Goal: Navigation & Orientation: Find specific page/section

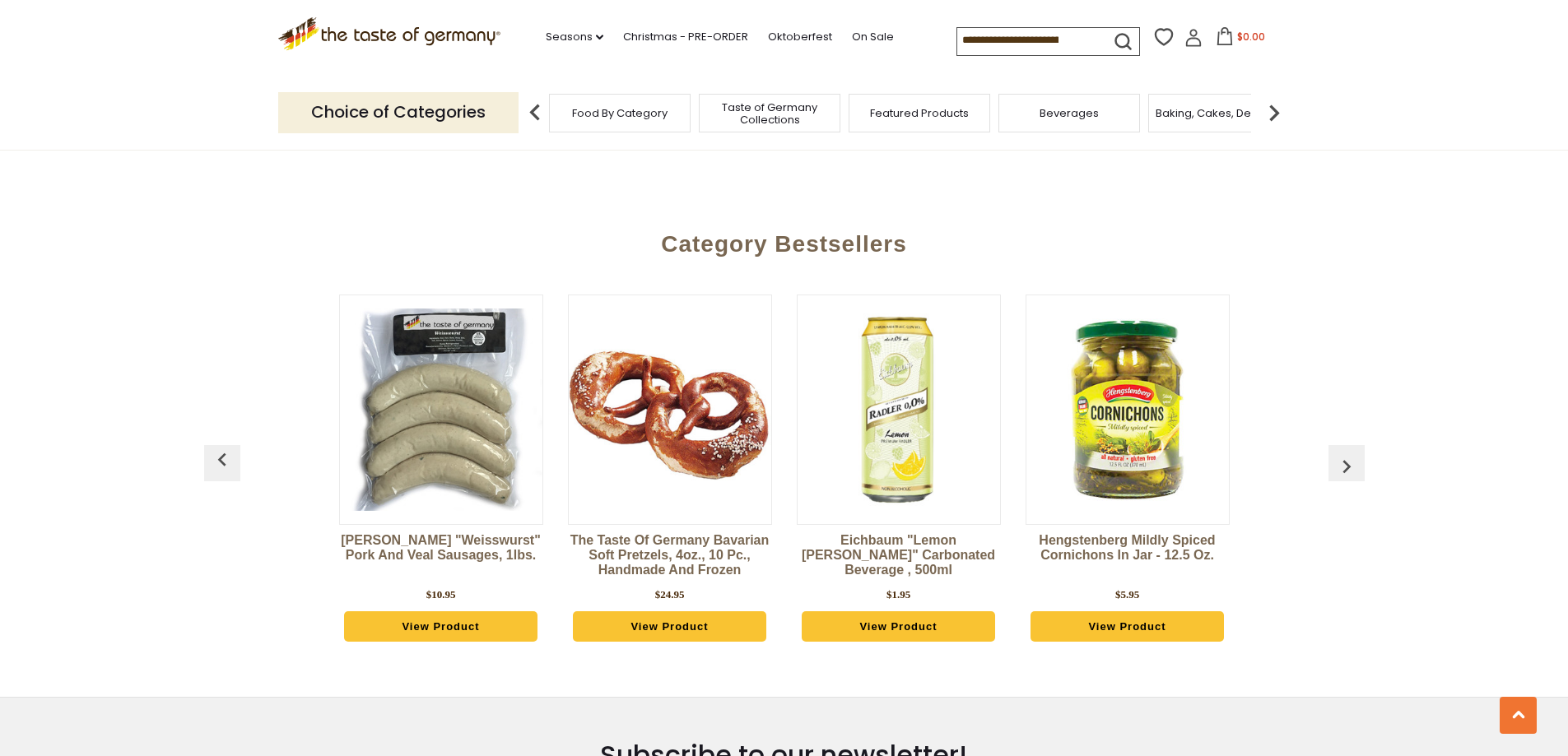
scroll to position [1810, 0]
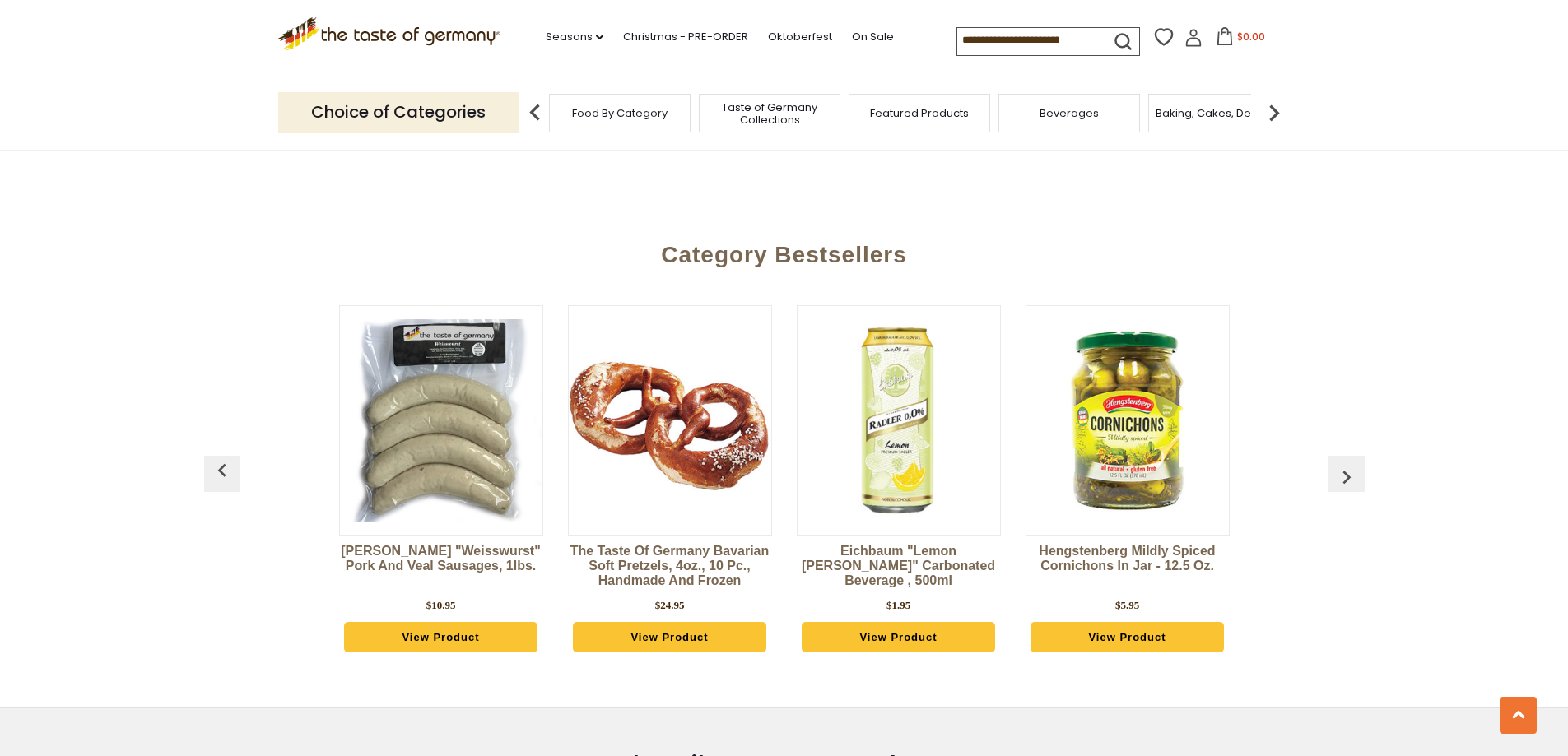
click at [1357, 464] on img "button" at bounding box center [1347, 477] width 27 height 27
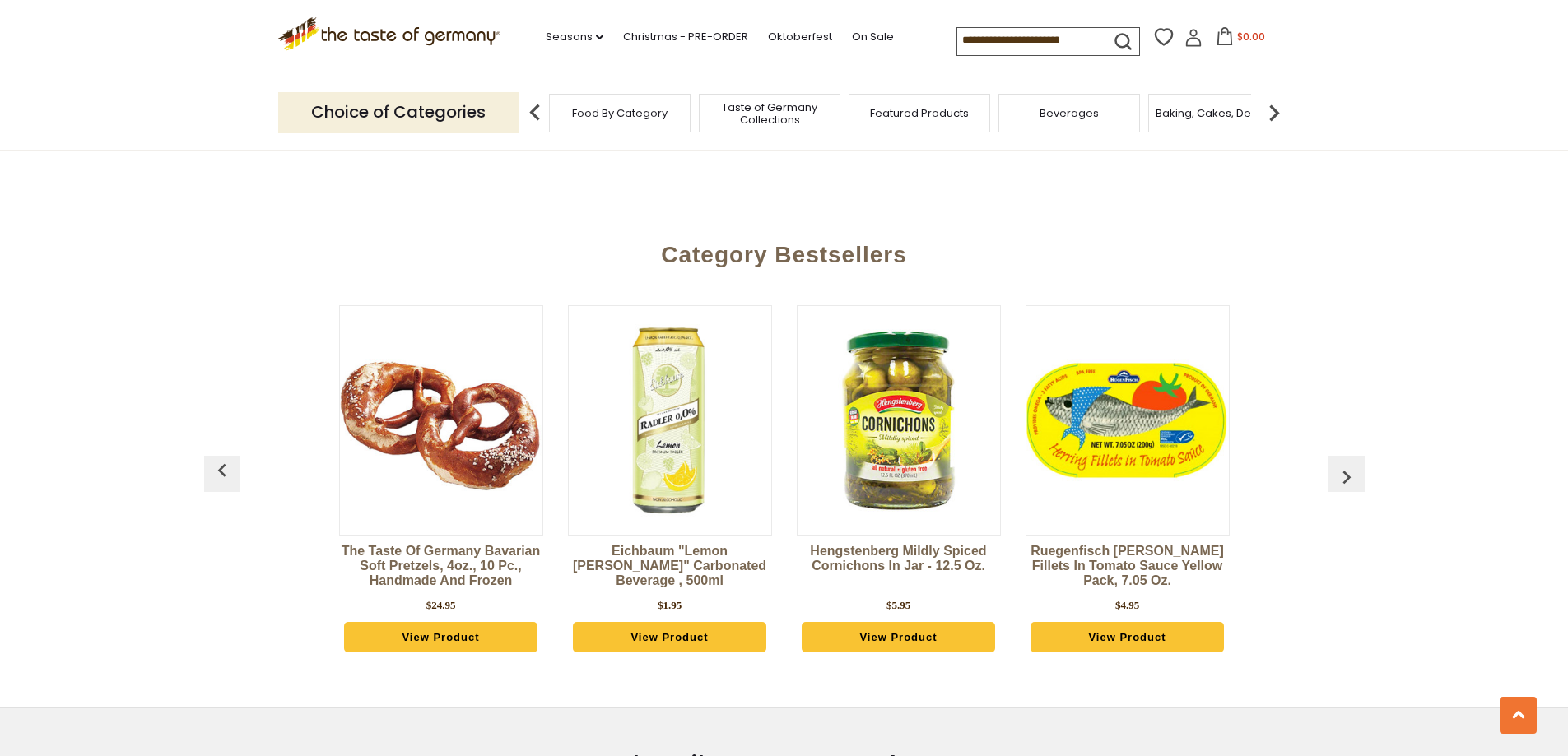
click at [1357, 464] on img "button" at bounding box center [1347, 477] width 27 height 27
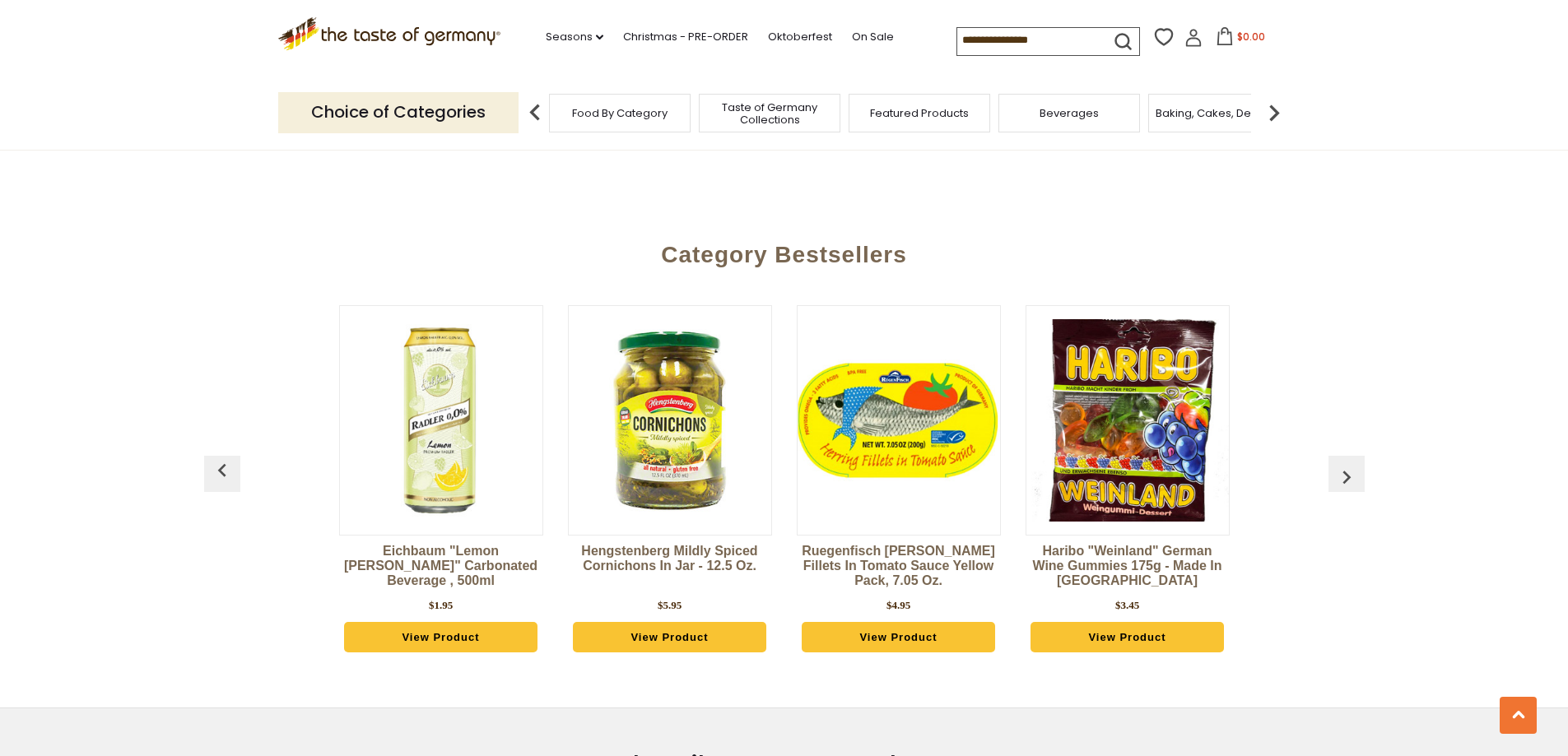
click at [1356, 464] on img "button" at bounding box center [1347, 477] width 27 height 27
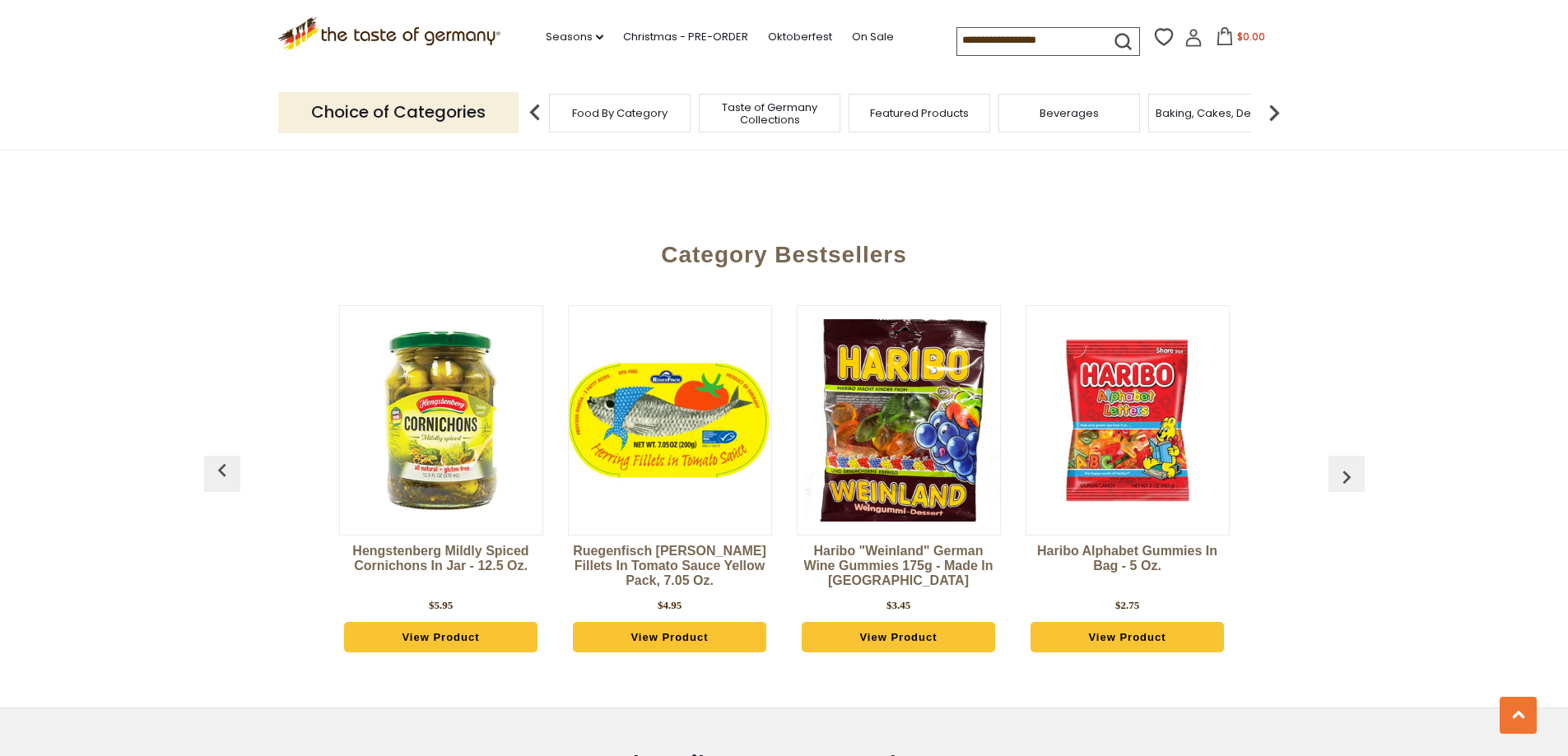
click at [1356, 464] on img "button" at bounding box center [1347, 477] width 27 height 27
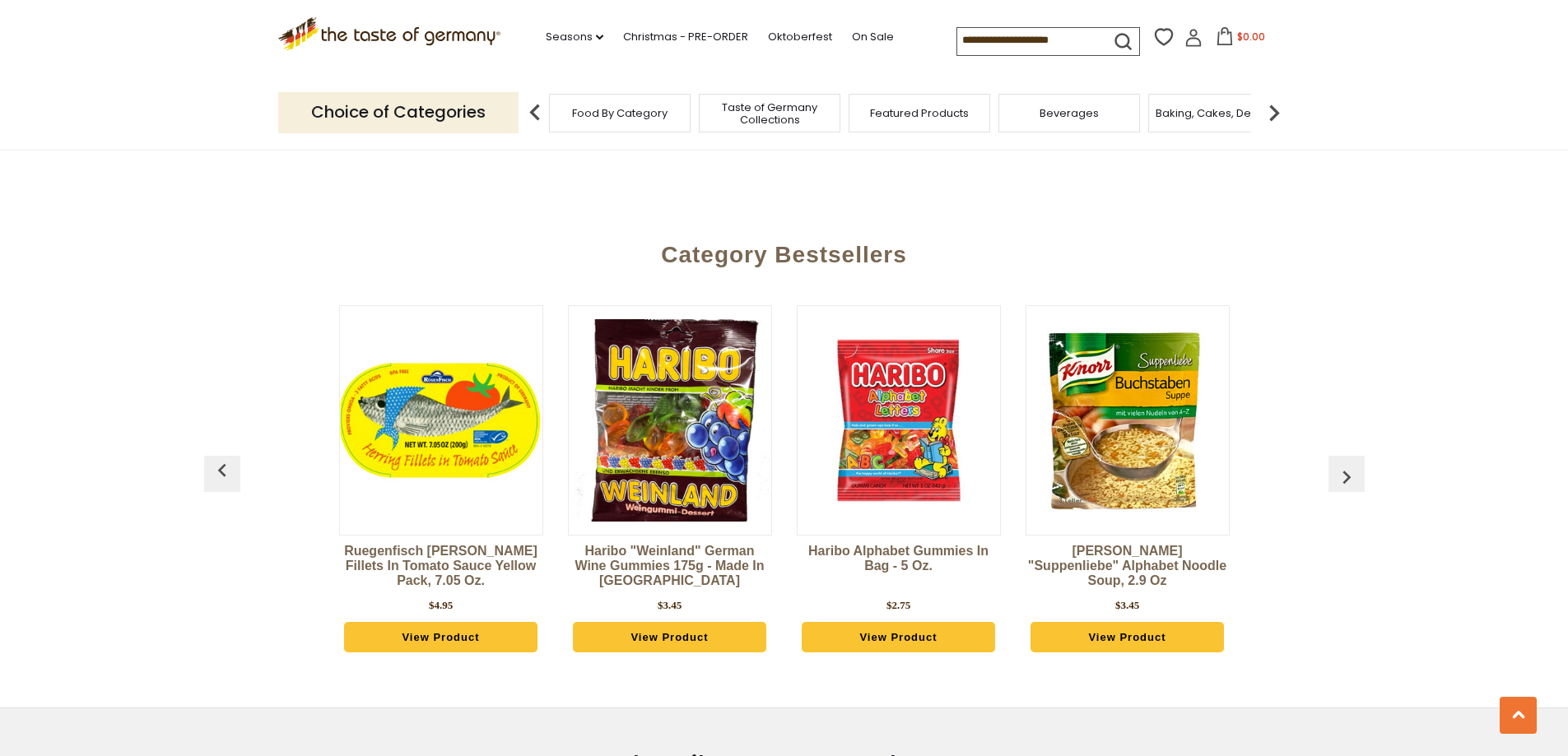
click at [1356, 464] on img "button" at bounding box center [1347, 477] width 27 height 27
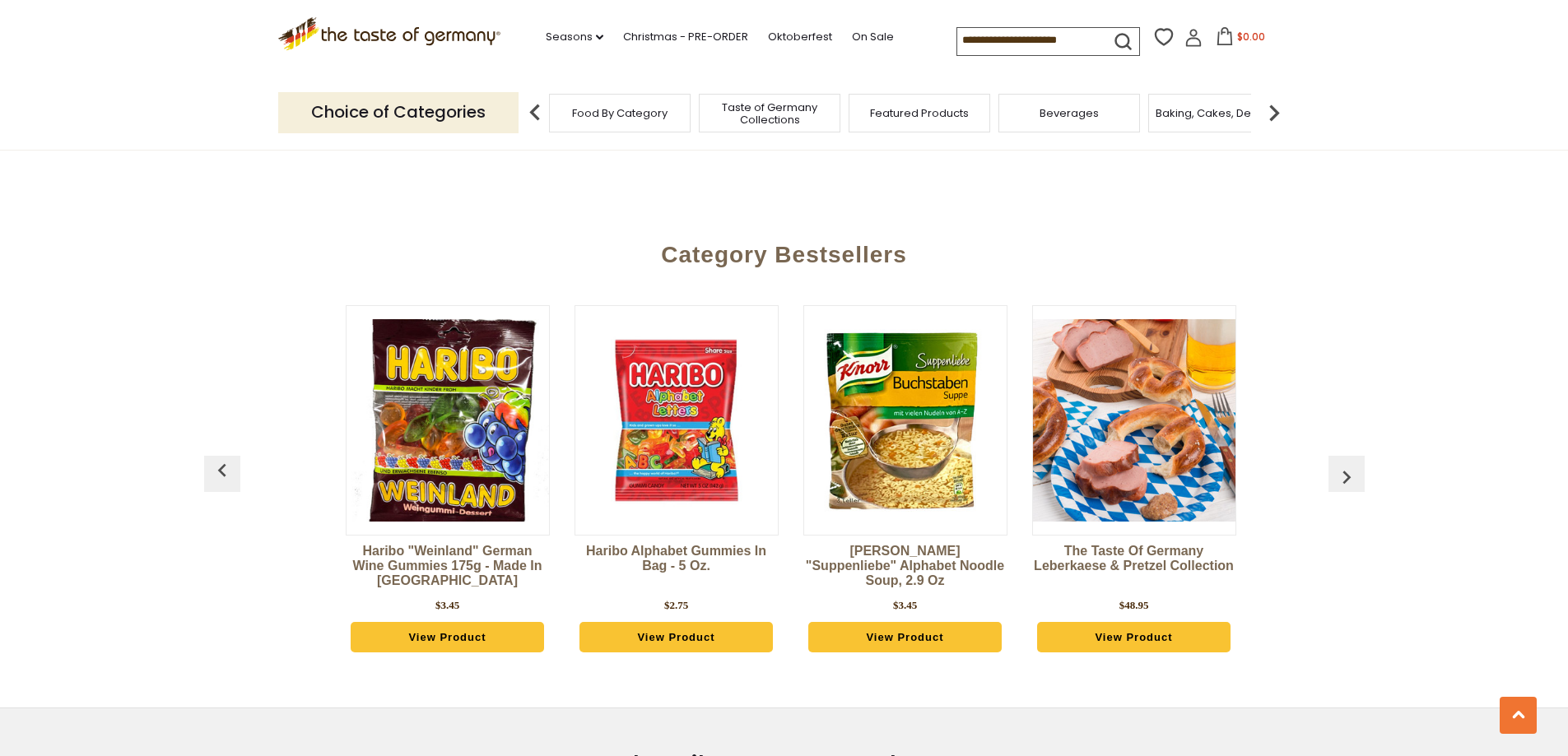
click at [1356, 464] on img "button" at bounding box center [1347, 477] width 27 height 27
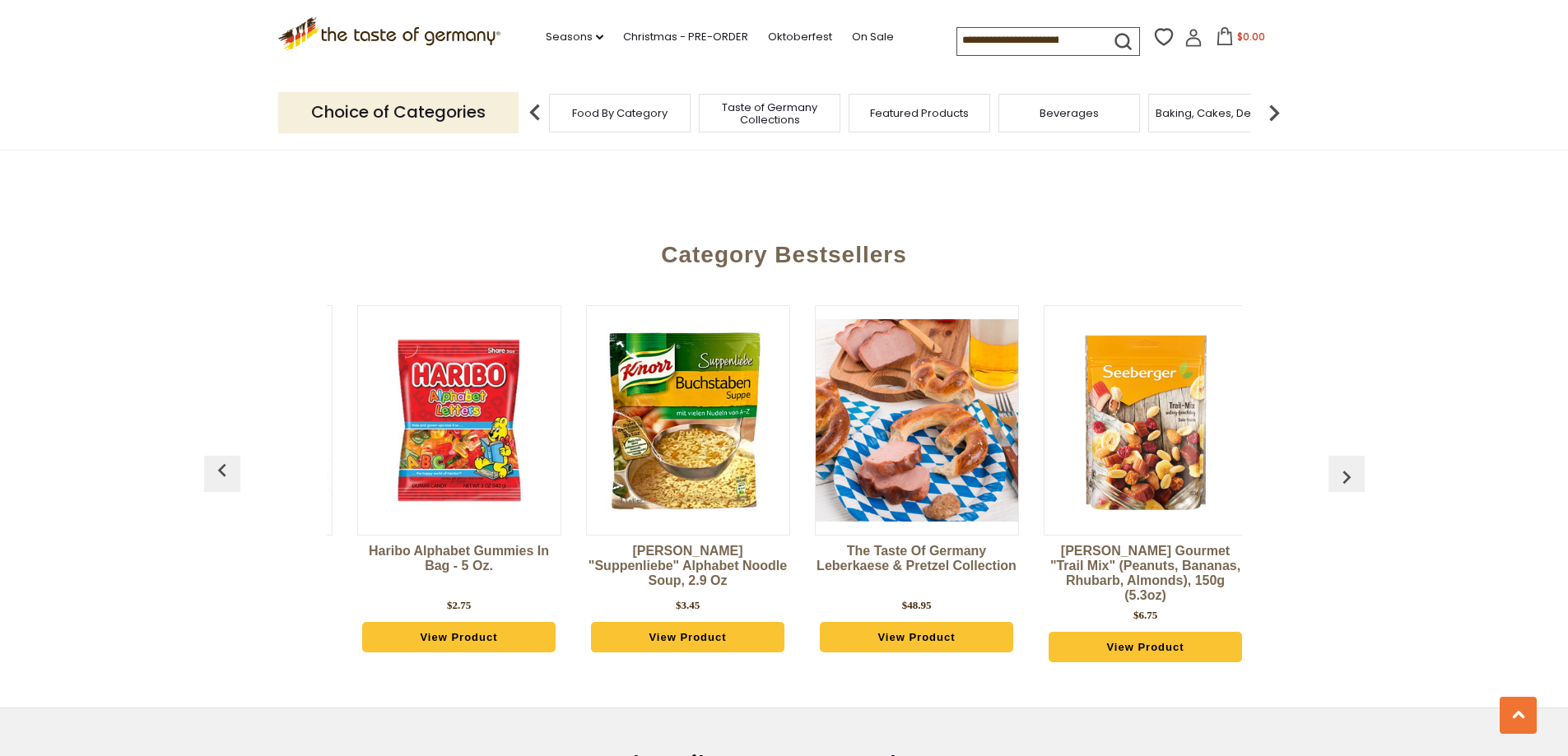
click at [1356, 464] on img "button" at bounding box center [1347, 477] width 27 height 27
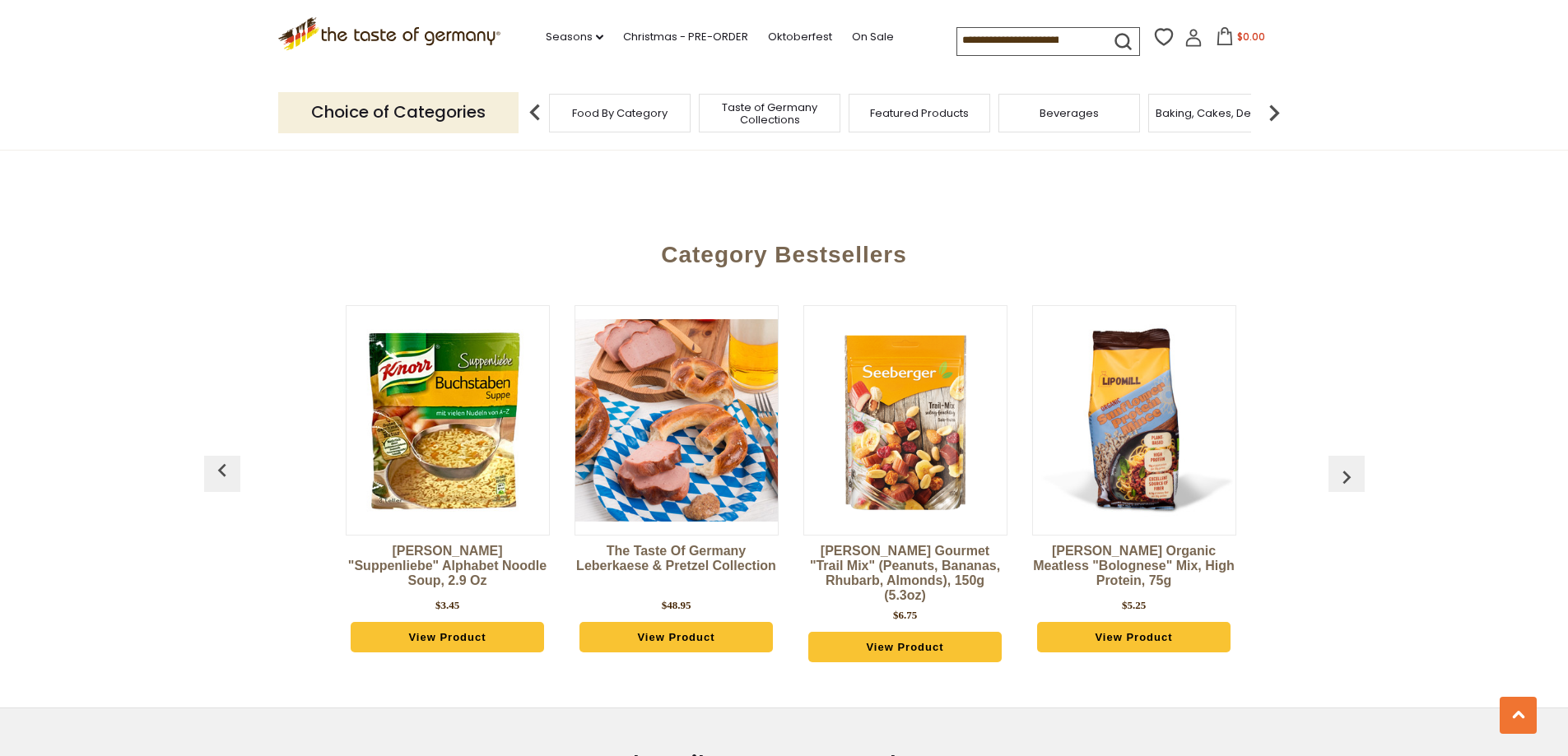
click at [1356, 464] on img "button" at bounding box center [1347, 477] width 27 height 27
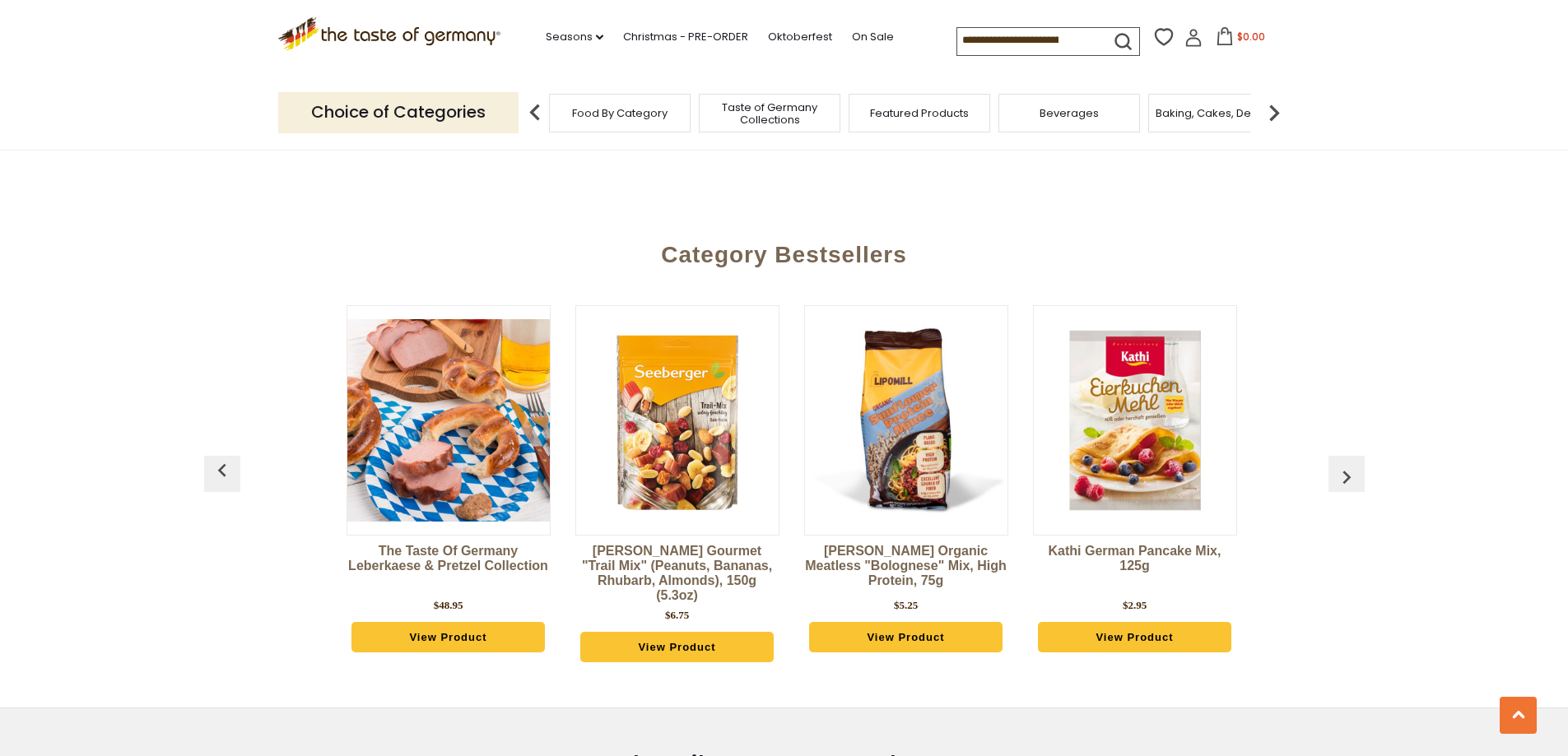
click at [1356, 464] on img "button" at bounding box center [1347, 477] width 27 height 27
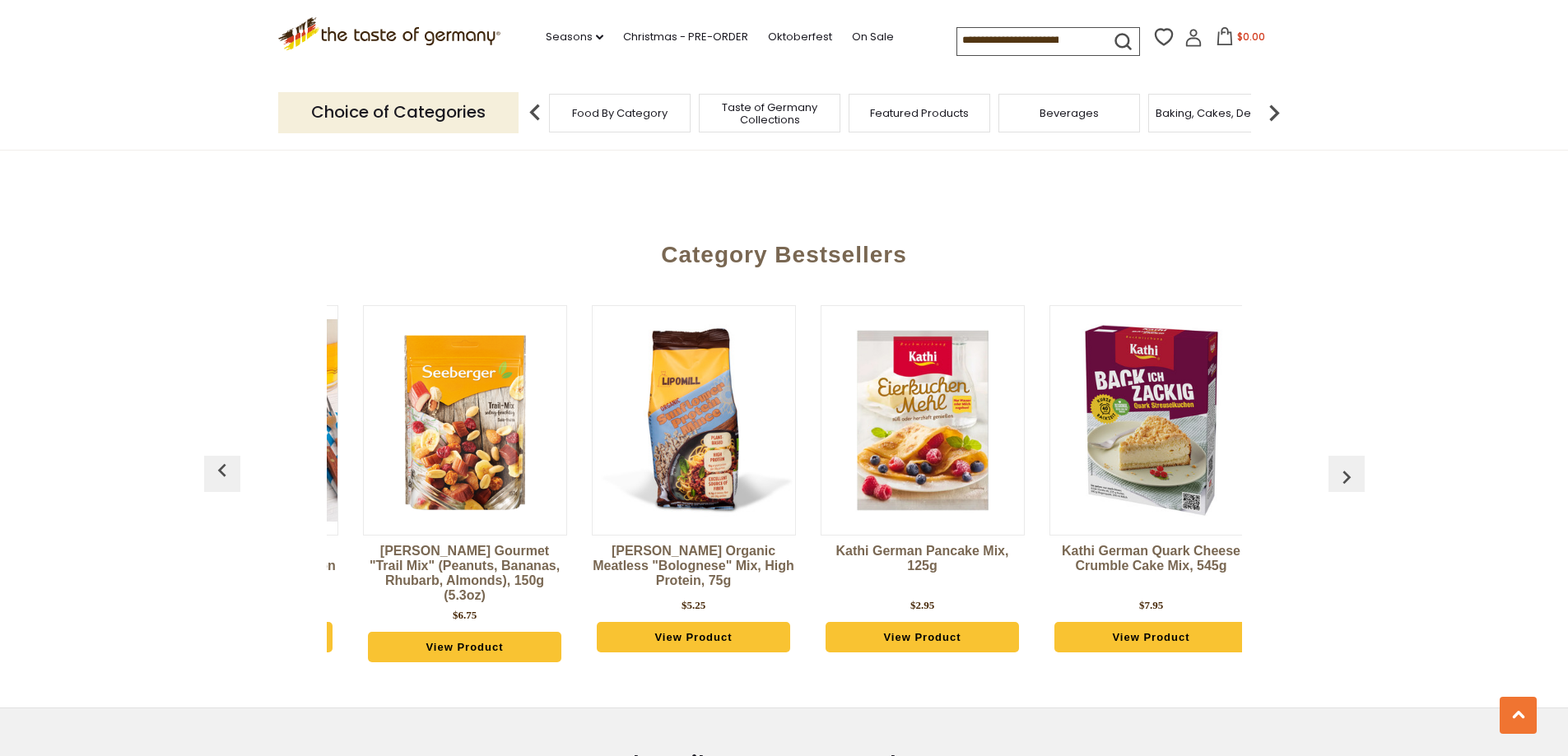
click at [1356, 464] on img "button" at bounding box center [1347, 477] width 27 height 27
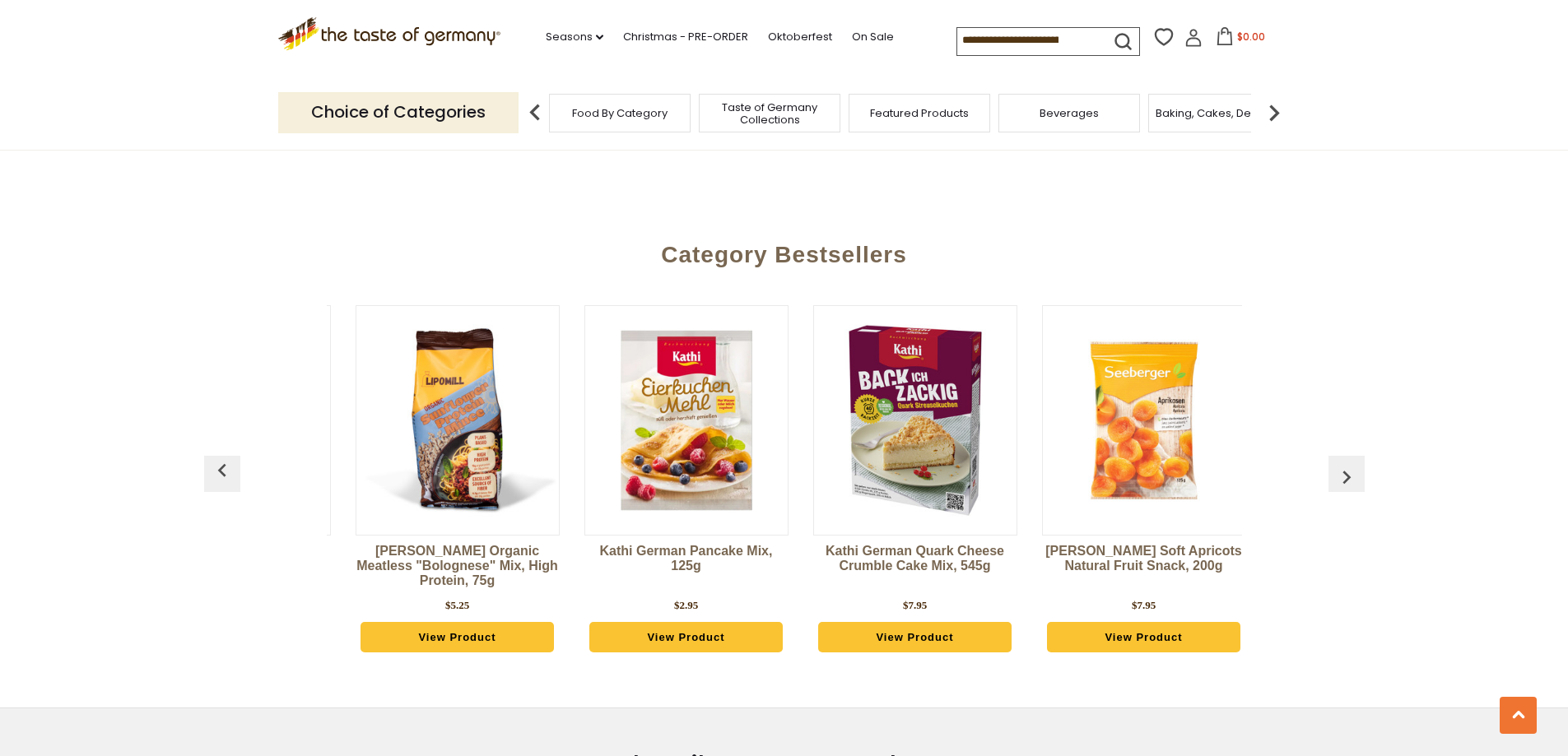
click at [1356, 464] on img "button" at bounding box center [1347, 477] width 27 height 27
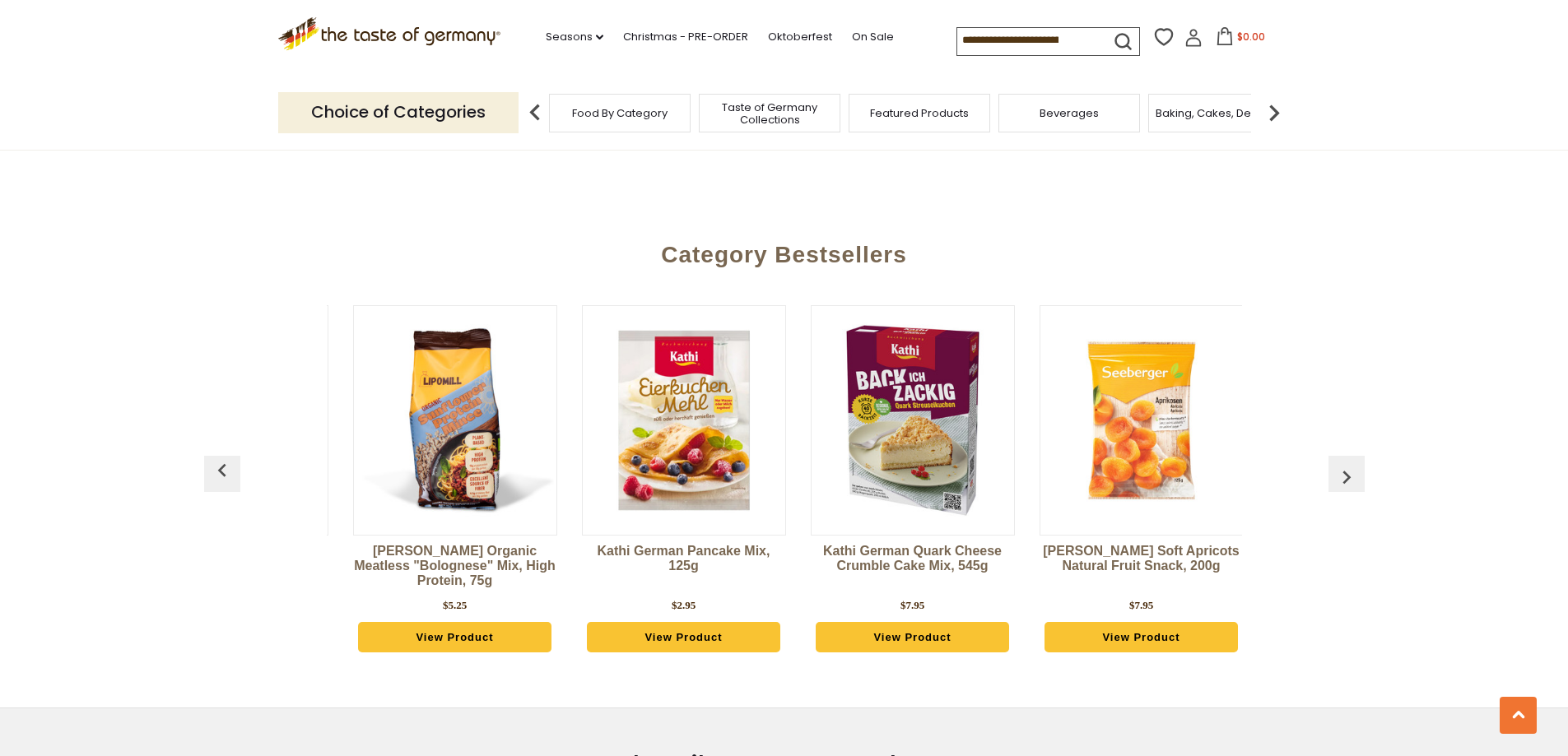
scroll to position [0, 2289]
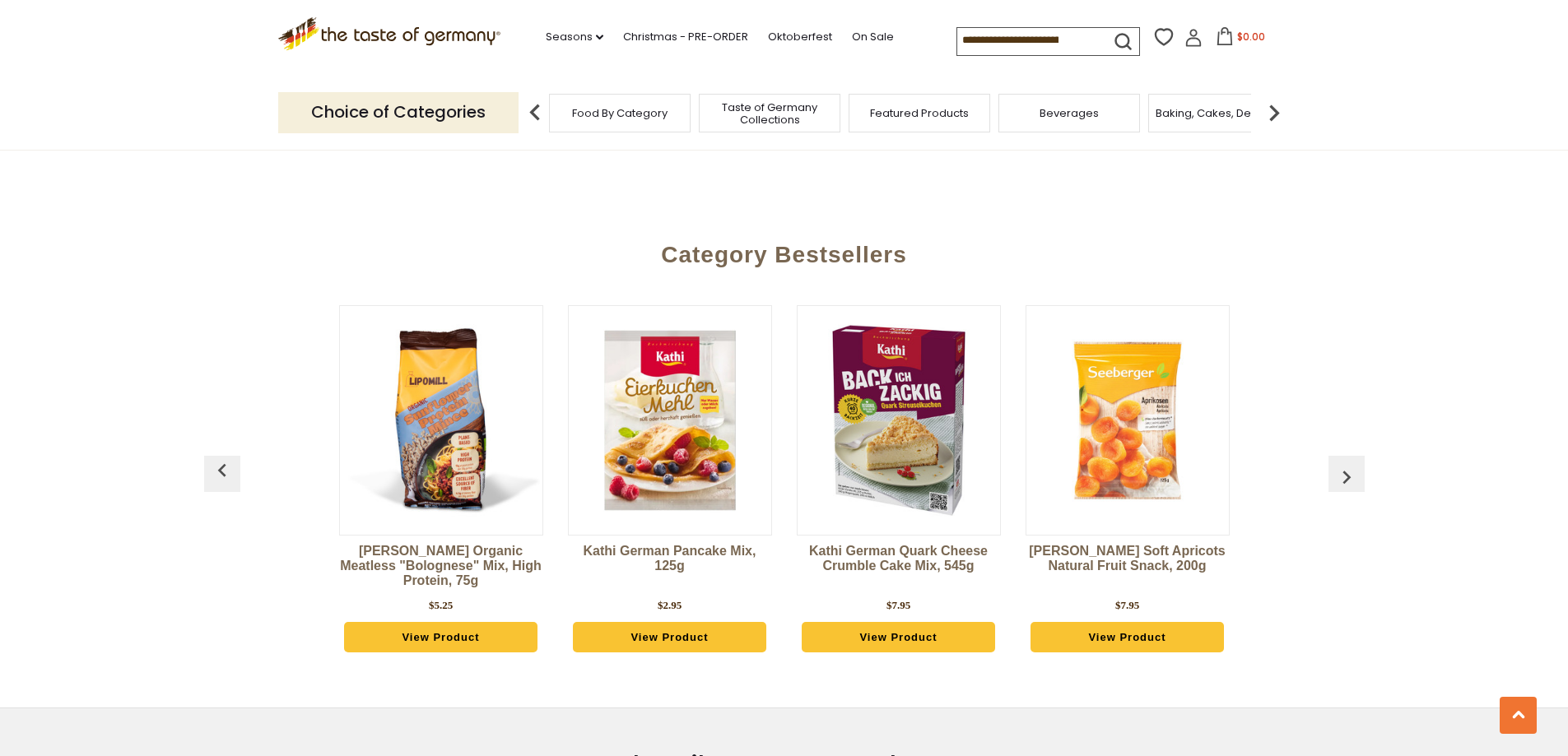
click at [1356, 464] on img "button" at bounding box center [1347, 477] width 27 height 27
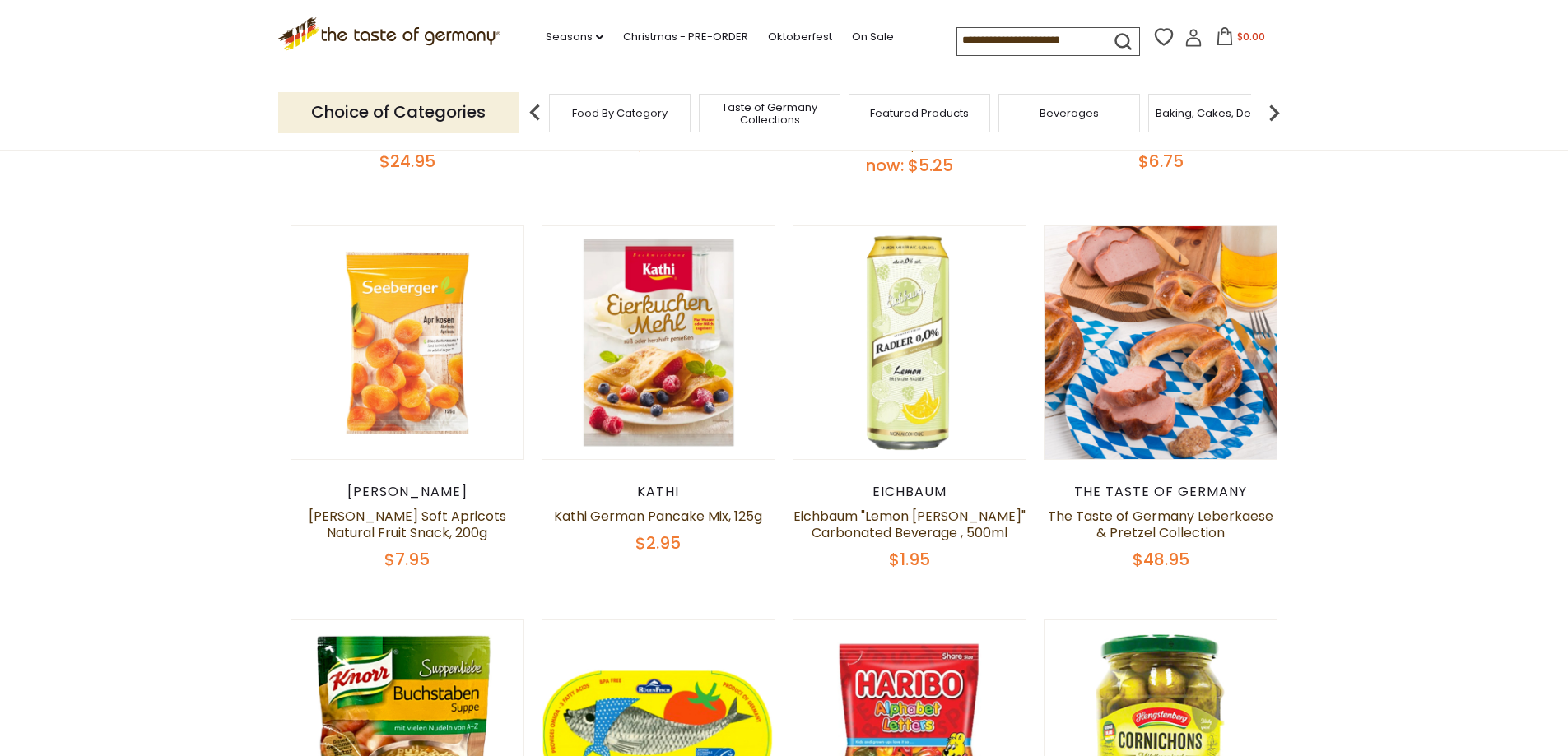
scroll to position [0, 0]
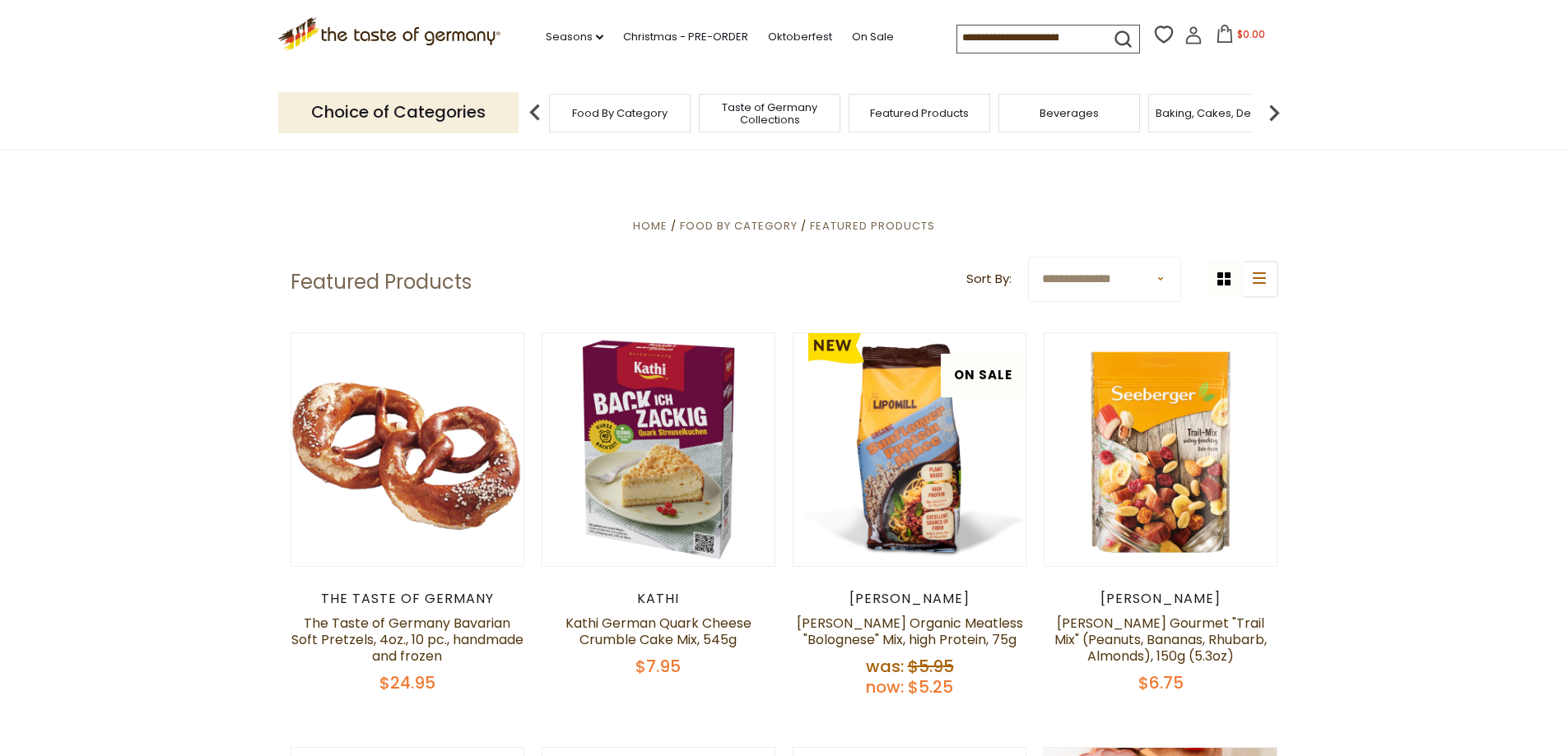
drag, startPoint x: 1275, startPoint y: 586, endPoint x: 1218, endPoint y: 350, distance: 242.8
click at [654, 118] on span "Food By Category" at bounding box center [611, 113] width 95 height 13
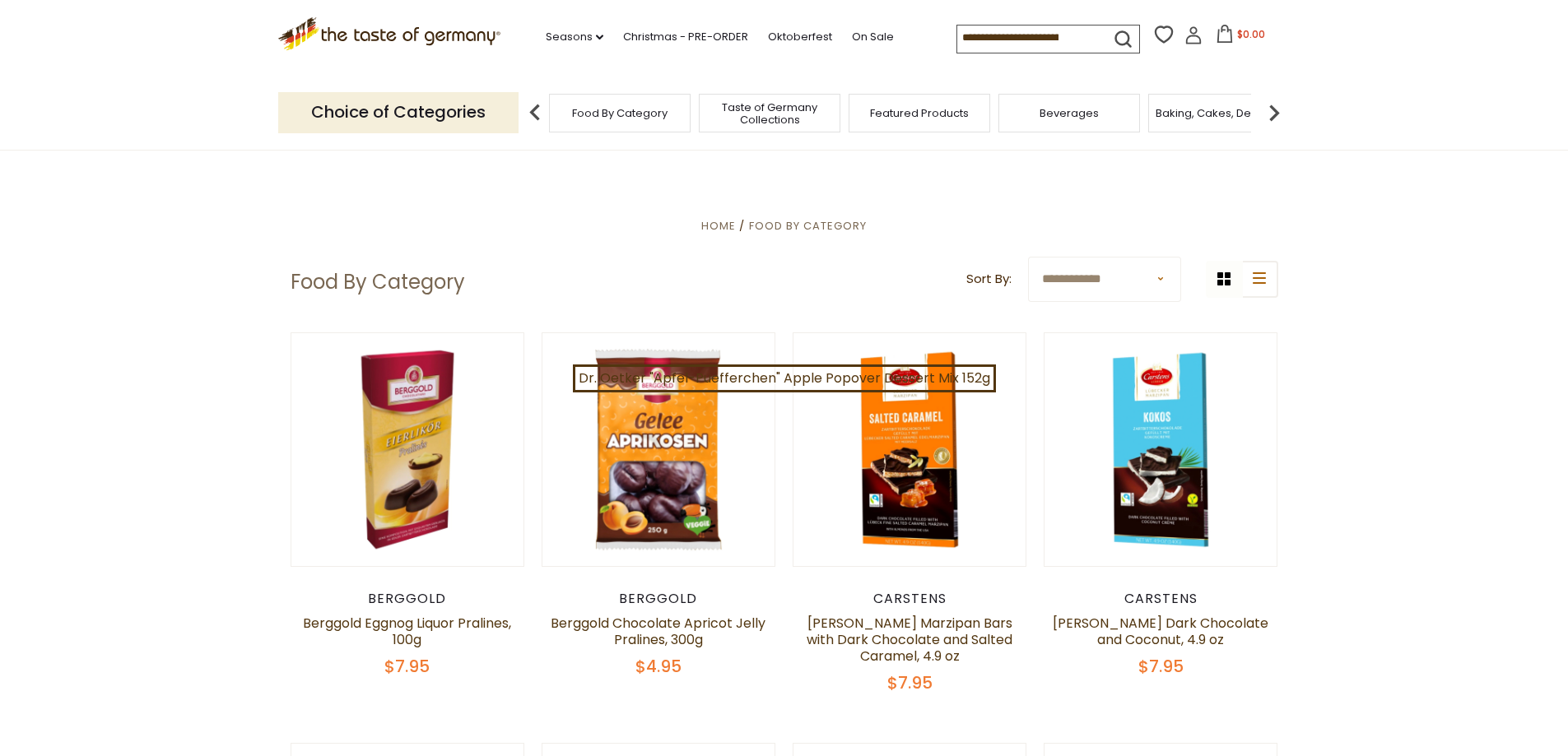
click at [1270, 117] on img at bounding box center [1274, 112] width 32 height 32
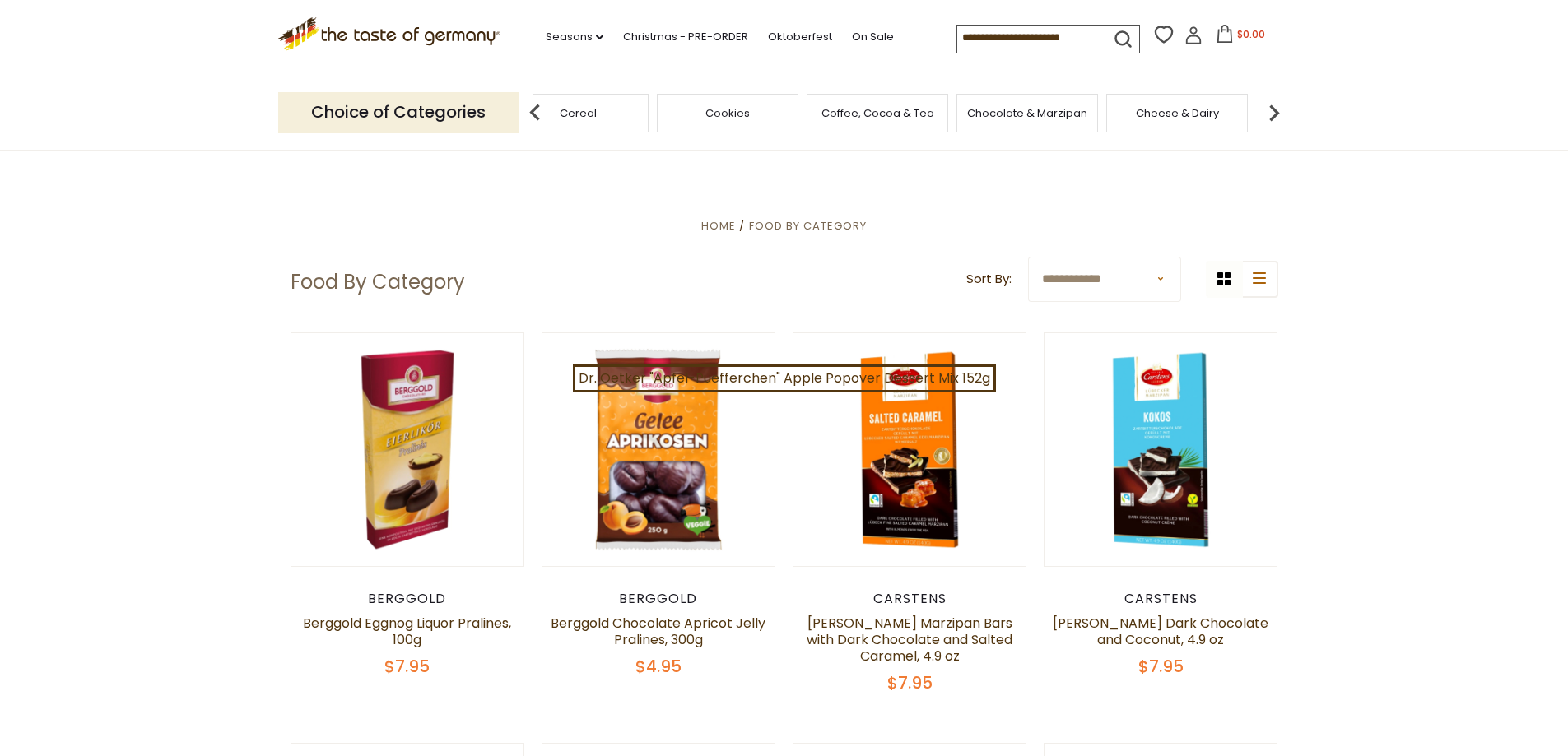
click at [1270, 117] on img at bounding box center [1274, 112] width 32 height 32
click at [876, 103] on span "Condiments, Seasonings" at bounding box center [891, 113] width 132 height 25
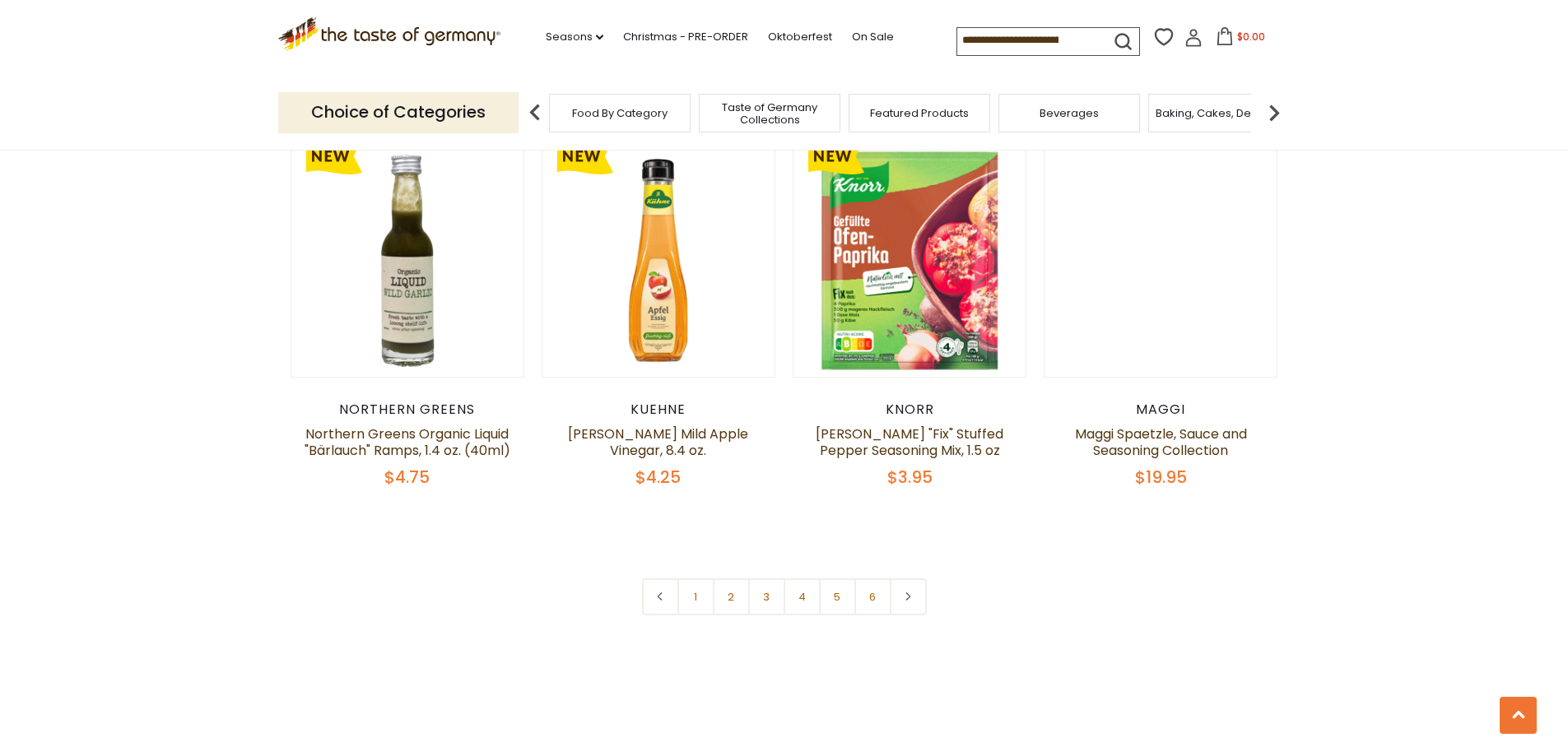
scroll to position [3867, 0]
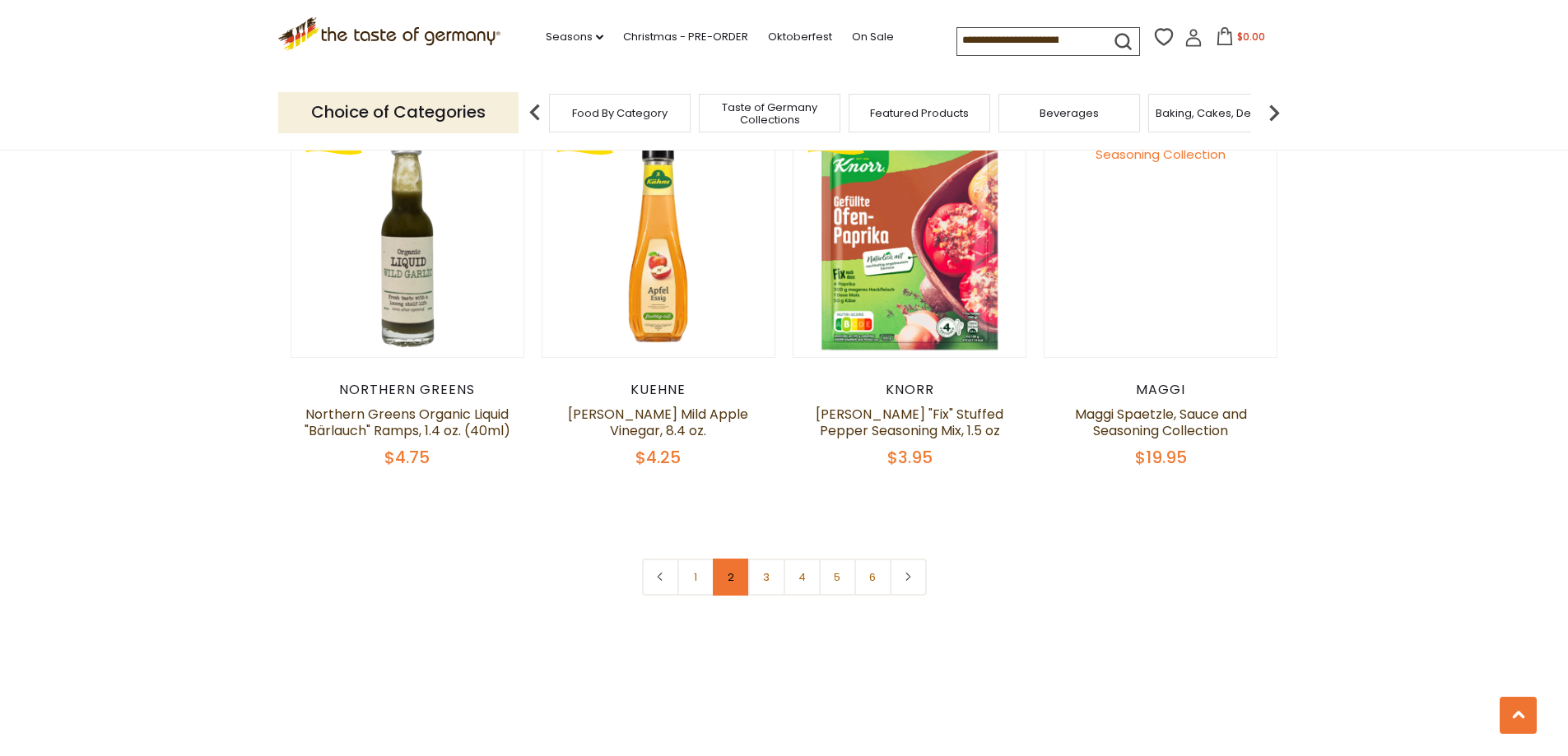
click at [729, 558] on link "2" at bounding box center [732, 577] width 37 height 37
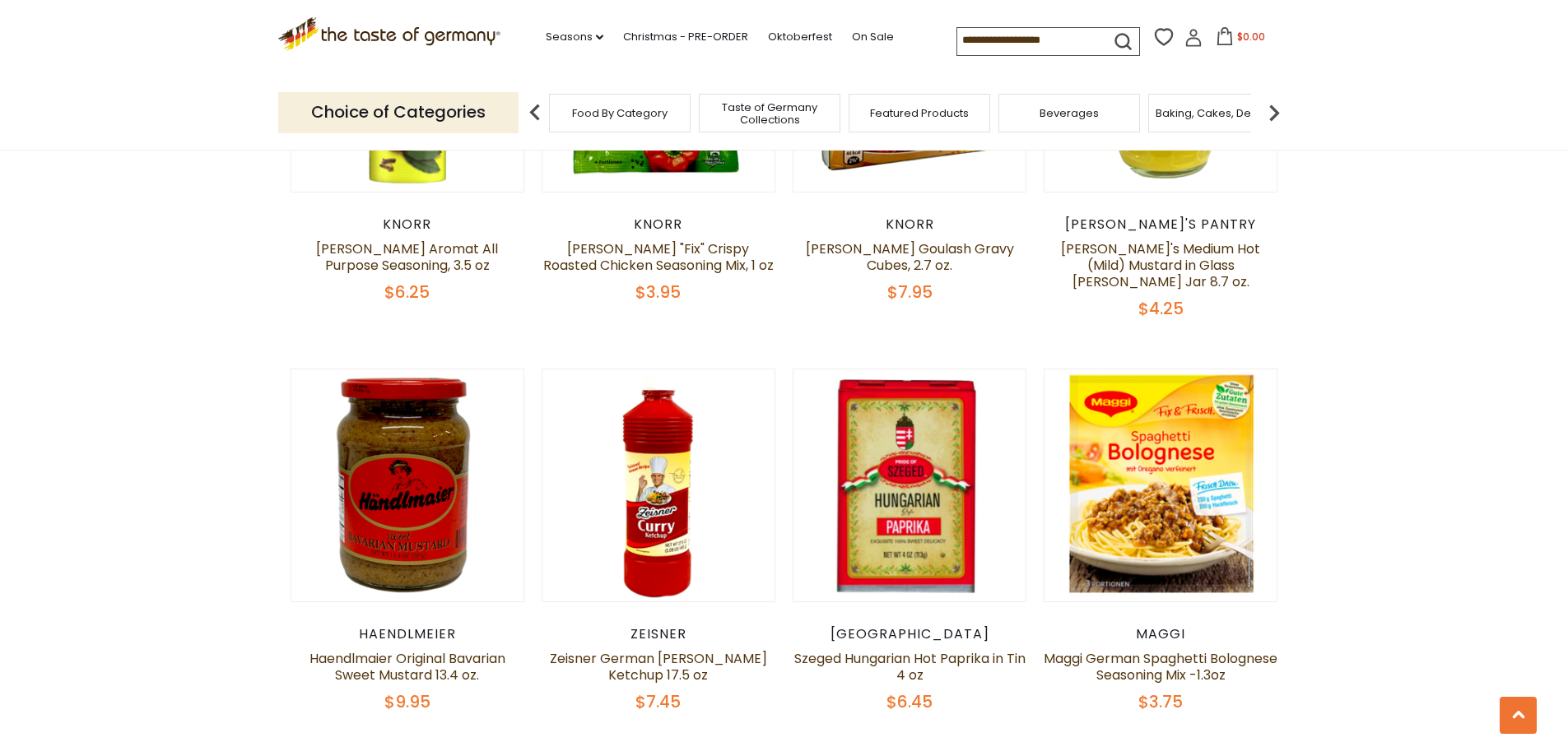
scroll to position [3282, 0]
